Goal: Information Seeking & Learning: Learn about a topic

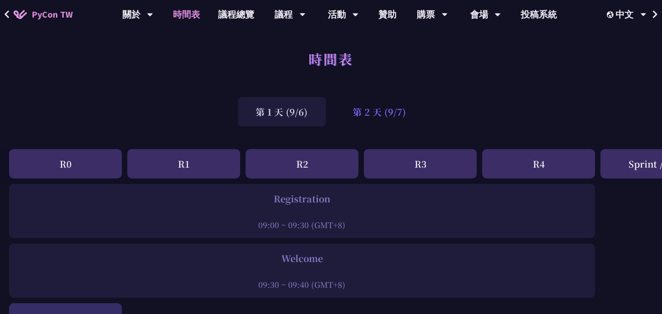
click at [365, 104] on div "第 2 天 (9/7)" at bounding box center [379, 111] width 89 height 29
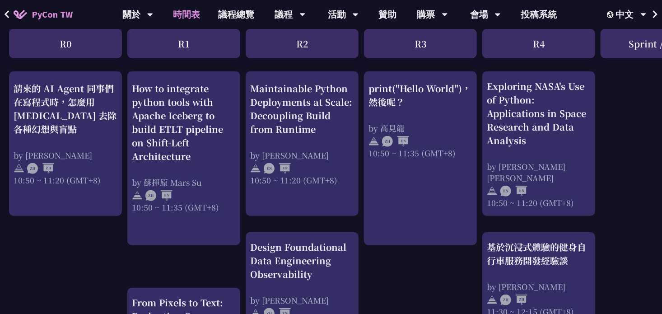
scroll to position [342, 0]
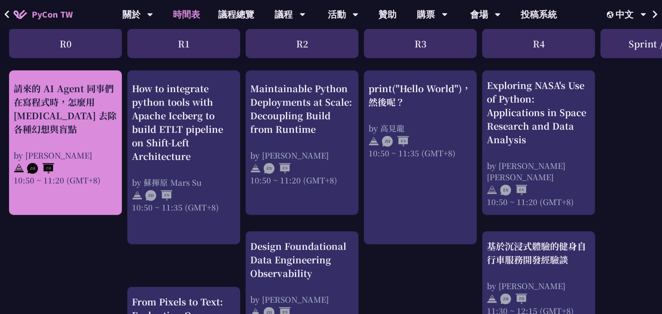
click at [63, 169] on div at bounding box center [66, 167] width 104 height 14
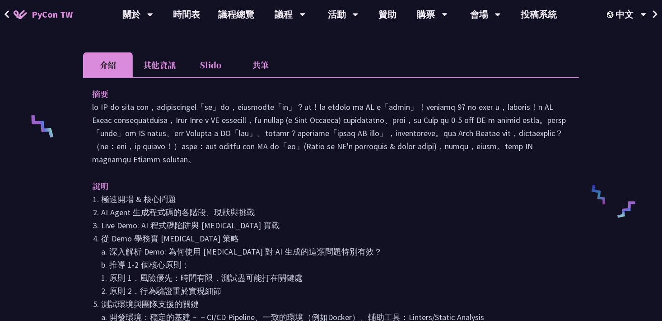
scroll to position [327, 0]
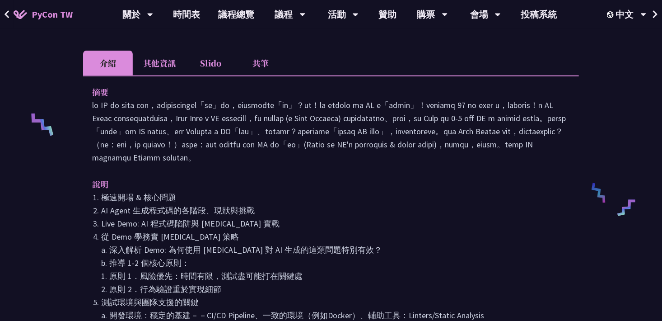
click at [159, 59] on li "其他資訊" at bounding box center [159, 63] width 53 height 25
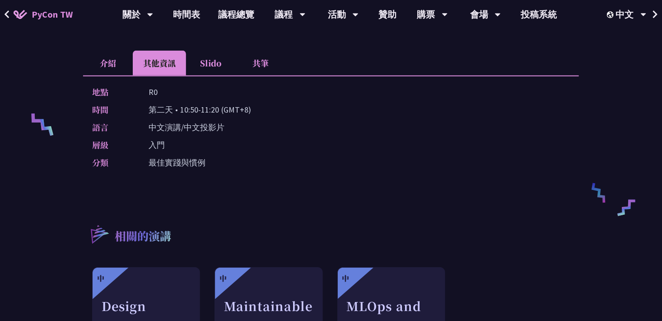
click at [111, 51] on li "介紹" at bounding box center [108, 63] width 50 height 25
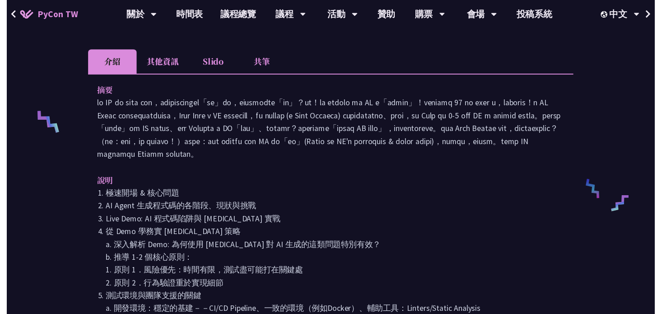
scroll to position [342, 0]
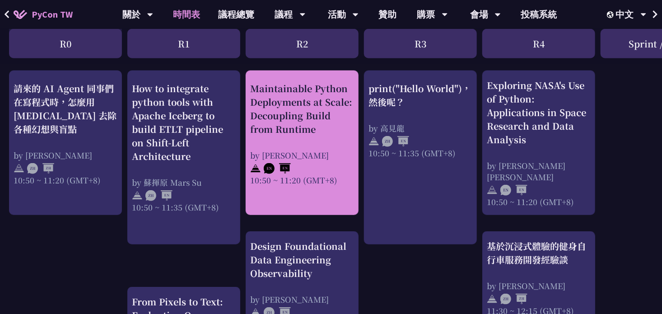
click at [270, 120] on div "Maintainable Python Deployments at Scale: Decoupling Build from Runtime" at bounding box center [302, 108] width 104 height 54
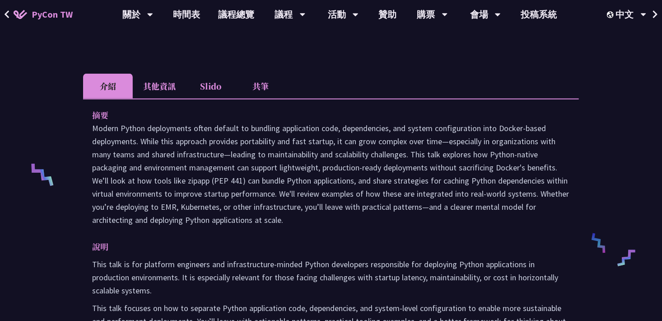
scroll to position [277, 0]
click at [183, 73] on li "其他資訊" at bounding box center [159, 85] width 53 height 25
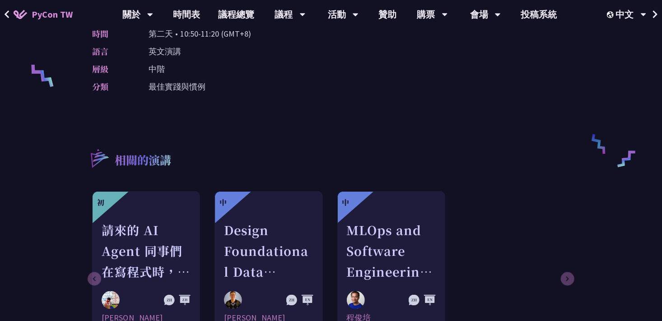
scroll to position [377, 0]
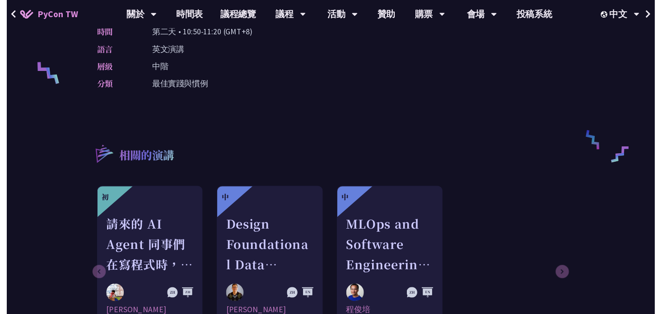
scroll to position [342, 0]
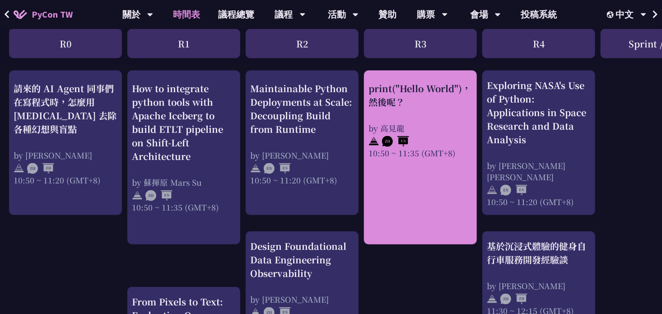
click at [427, 136] on div at bounding box center [421, 140] width 104 height 14
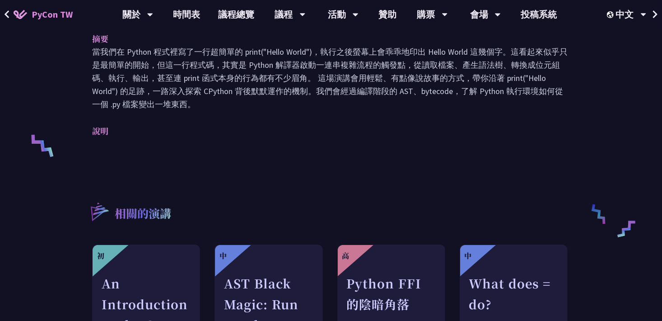
scroll to position [306, 0]
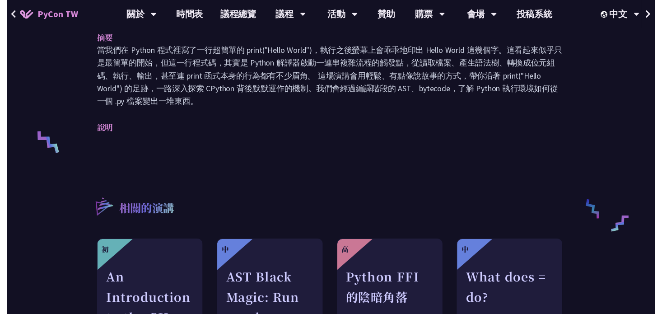
scroll to position [342, 0]
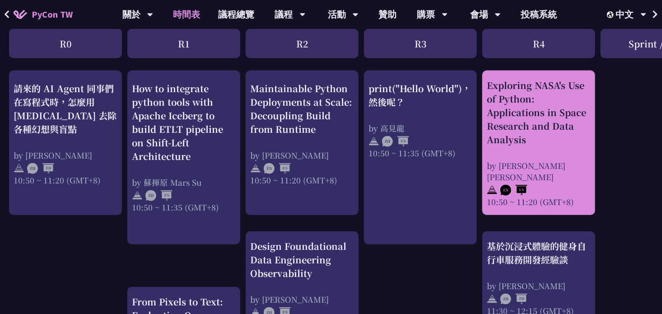
click at [532, 145] on div "Exploring NASA's Use of Python: Applications in Space Research and Data Analysi…" at bounding box center [539, 143] width 104 height 129
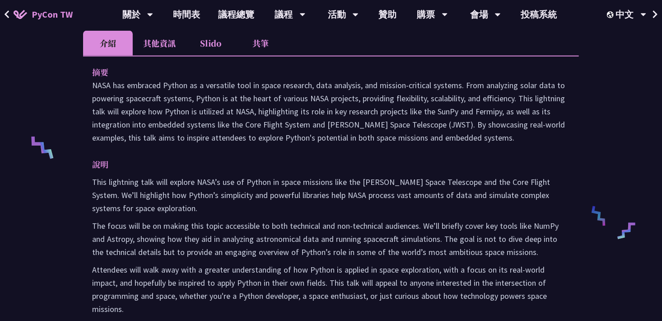
scroll to position [298, 0]
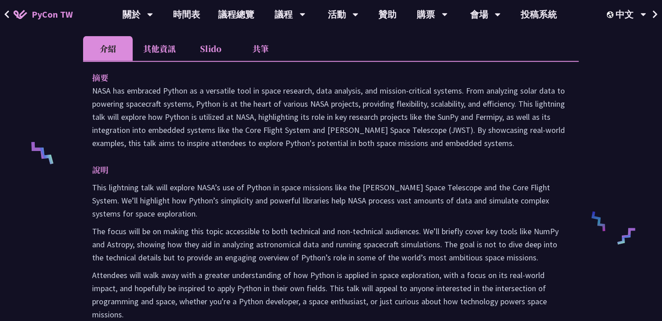
click at [150, 42] on li "其他資訊" at bounding box center [159, 48] width 53 height 25
